Goal: Use online tool/utility: Utilize a website feature to perform a specific function

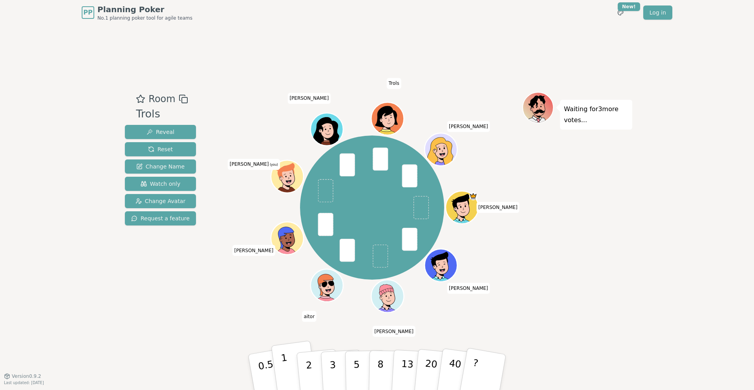
click at [282, 374] on button "1" at bounding box center [294, 373] width 47 height 64
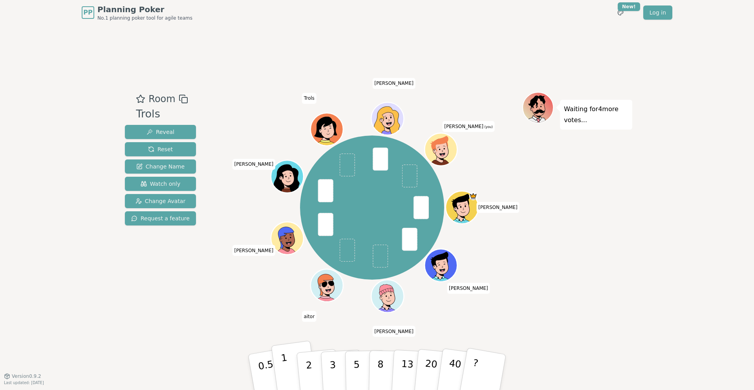
click at [284, 367] on p "1" at bounding box center [287, 373] width 12 height 43
click at [634, 261] on div "PP Planning Poker No.1 planning poker tool for agile teams Toggle theme New! Lo…" at bounding box center [377, 195] width 754 height 390
click at [310, 369] on p "2" at bounding box center [310, 373] width 10 height 43
click at [284, 369] on p "1" at bounding box center [287, 373] width 12 height 43
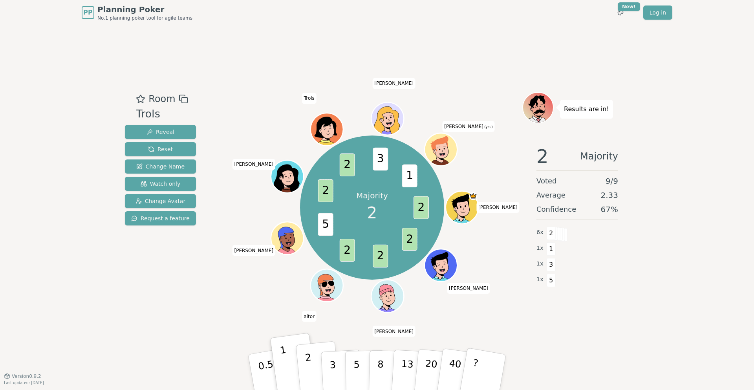
click at [314, 375] on button "2" at bounding box center [318, 372] width 45 height 62
